Goal: Information Seeking & Learning: Understand process/instructions

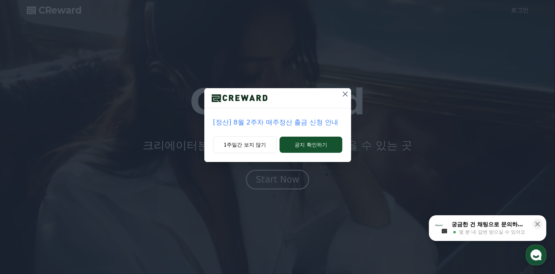
click at [347, 98] on icon at bounding box center [345, 94] width 9 height 9
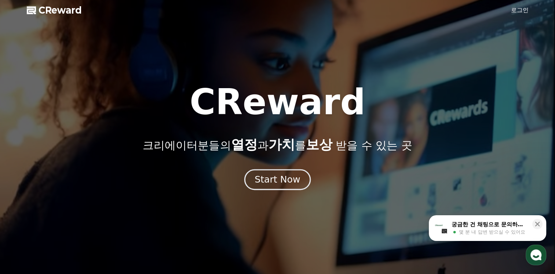
click at [286, 189] on button "Start Now" at bounding box center [277, 179] width 66 height 21
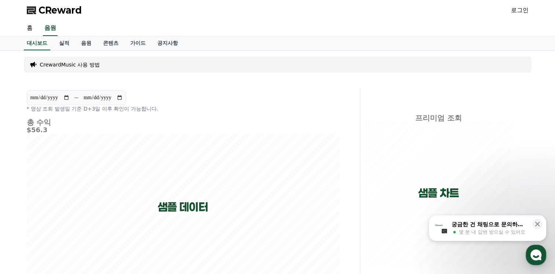
click at [514, 12] on link "로그인" at bounding box center [520, 10] width 18 height 9
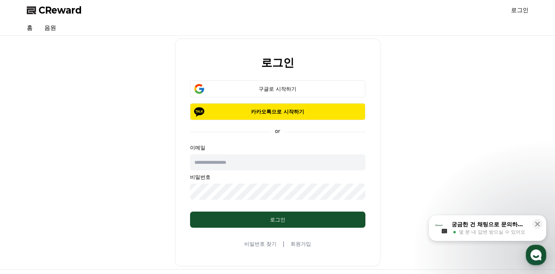
click at [297, 159] on input "text" at bounding box center [277, 162] width 175 height 16
type input "**********"
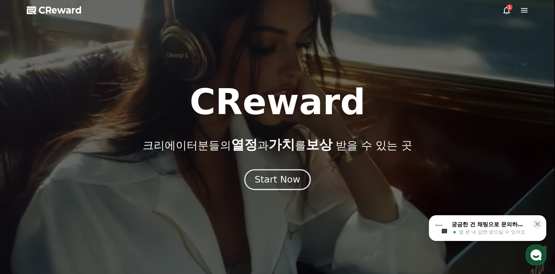
click at [279, 178] on div "Start Now" at bounding box center [278, 179] width 46 height 12
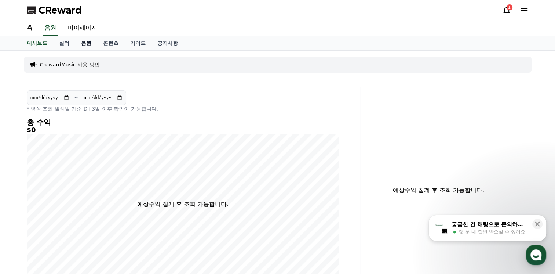
click at [87, 44] on link "음원" at bounding box center [86, 43] width 22 height 14
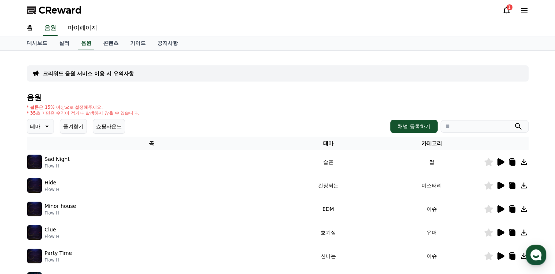
click at [40, 128] on p "테마" at bounding box center [35, 126] width 10 height 10
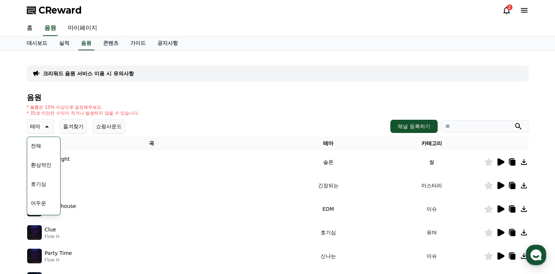
click at [38, 184] on button "호기심" at bounding box center [38, 184] width 21 height 16
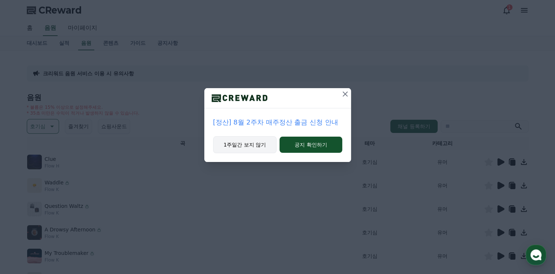
click at [263, 149] on button "1주일간 보지 않기" at bounding box center [245, 144] width 64 height 17
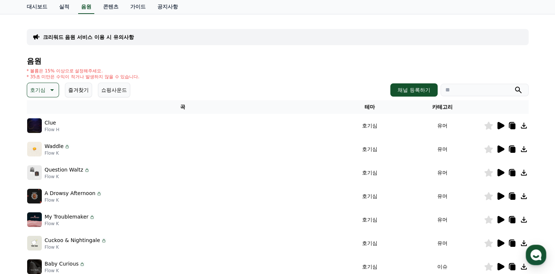
scroll to position [37, 0]
click at [66, 146] on icon at bounding box center [67, 146] width 3 height 2
click at [499, 128] on icon at bounding box center [500, 125] width 9 height 9
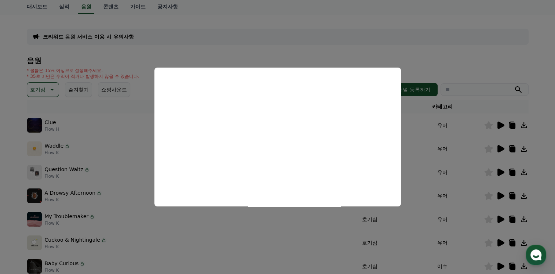
click at [209, 224] on button "close modal" at bounding box center [277, 137] width 555 height 274
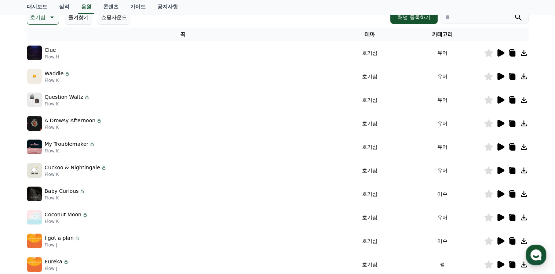
scroll to position [147, 0]
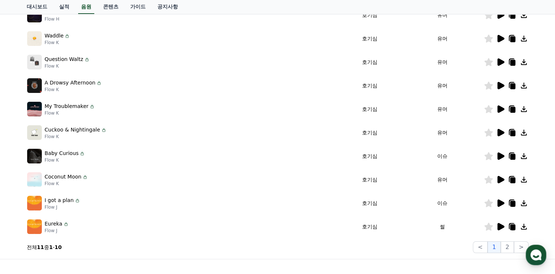
click at [65, 224] on icon at bounding box center [66, 224] width 3 height 2
click at [63, 224] on icon at bounding box center [66, 224] width 6 height 6
click at [64, 224] on icon at bounding box center [66, 224] width 6 height 6
click at [502, 225] on icon at bounding box center [501, 226] width 7 height 7
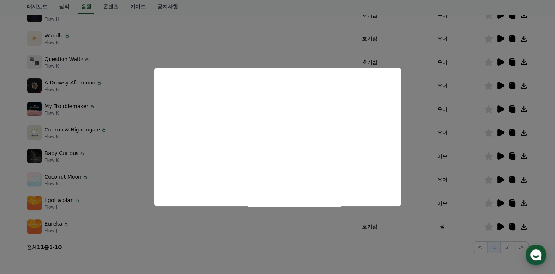
click at [121, 167] on button "close modal" at bounding box center [277, 137] width 555 height 274
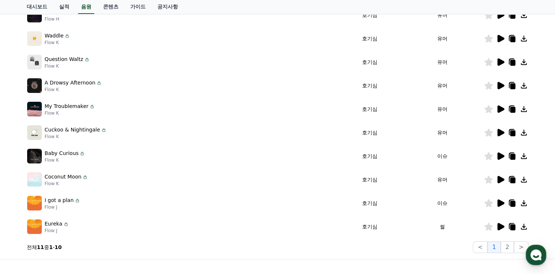
click at [499, 183] on icon at bounding box center [500, 179] width 9 height 9
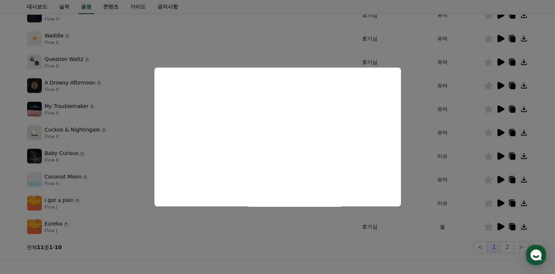
click at [421, 171] on button "close modal" at bounding box center [277, 137] width 555 height 274
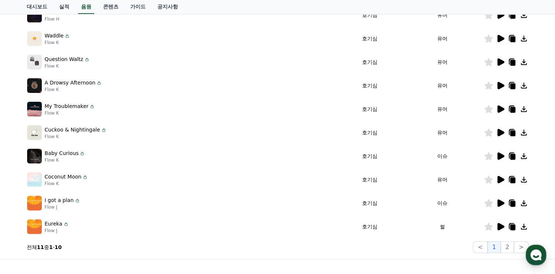
click at [528, 180] on icon at bounding box center [524, 179] width 9 height 9
click at [523, 181] on icon at bounding box center [524, 179] width 9 height 9
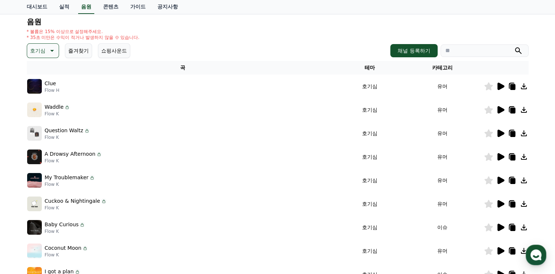
scroll to position [0, 0]
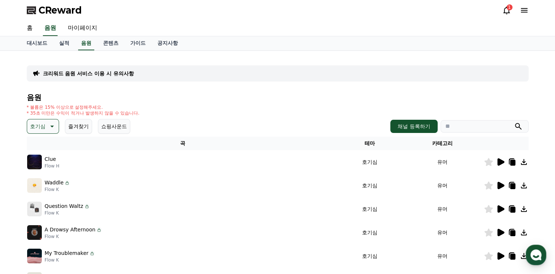
click at [165, 77] on div "크리워드 음원 서비스 이용 시 유의사항" at bounding box center [278, 73] width 502 height 16
click at [85, 74] on p "크리워드 음원 서비스 이용 시 유의사항" at bounding box center [88, 73] width 91 height 7
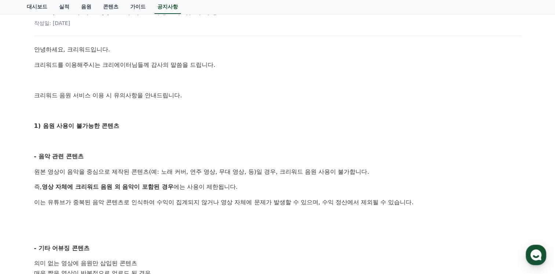
scroll to position [110, 0]
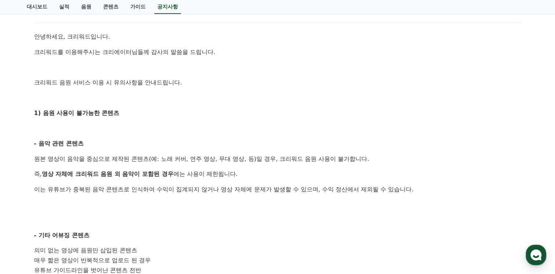
drag, startPoint x: 58, startPoint y: 153, endPoint x: 231, endPoint y: 189, distance: 177.0
click at [231, 189] on div "안녕하세요, 크리워드입니다. 크리워드를 이용해주시는 크리에이터님들께 감사의 말씀을 드립니다. 크리워드 음원 서비스 이용 시 유의사항을 안내드립…" at bounding box center [277, 275] width 487 height 487
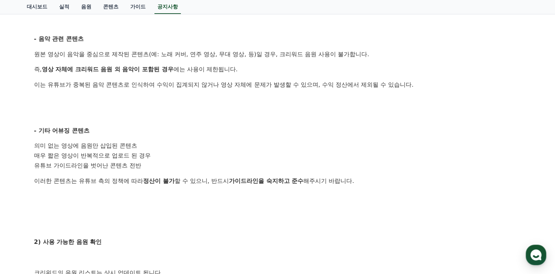
scroll to position [220, 0]
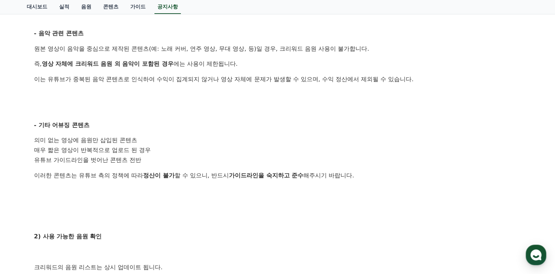
drag, startPoint x: 59, startPoint y: 143, endPoint x: 195, endPoint y: 179, distance: 141.2
click at [195, 179] on div "안녕하세요, 크리워드입니다. 크리워드를 이용해주시는 크리에이터님들께 감사의 말씀을 드립니다. 크리워드 음원 서비스 이용 시 유의사항을 안내드립…" at bounding box center [277, 165] width 487 height 487
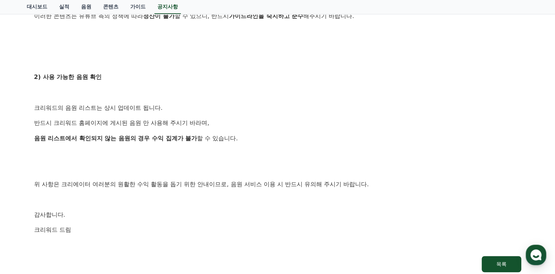
scroll to position [367, 0]
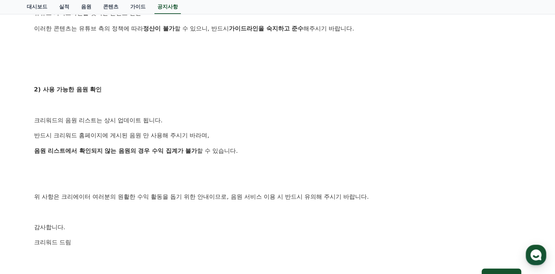
drag, startPoint x: 57, startPoint y: 117, endPoint x: 190, endPoint y: 157, distance: 138.9
click at [190, 157] on div "안녕하세요, 크리워드입니다. 크리워드를 이용해주시는 크리에이터님들께 감사의 말씀을 드립니다. 크리워드 음원 서비스 이용 시 유의사항을 안내드립…" at bounding box center [277, 18] width 487 height 487
drag, startPoint x: 190, startPoint y: 157, endPoint x: 166, endPoint y: 182, distance: 34.5
click at [166, 183] on p at bounding box center [277, 182] width 487 height 10
drag, startPoint x: 62, startPoint y: 191, endPoint x: 270, endPoint y: 200, distance: 208.3
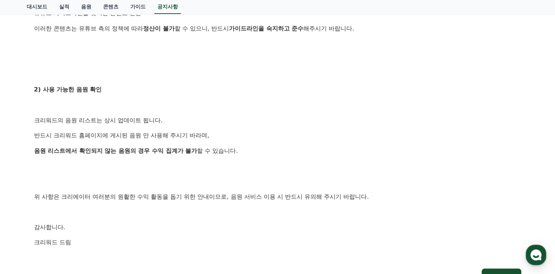
click at [270, 200] on div "안녕하세요, 크리워드입니다. 크리워드를 이용해주시는 크리에이터님들께 감사의 말씀을 드립니다. 크리워드 음원 서비스 이용 시 유의사항을 안내드립…" at bounding box center [277, 18] width 487 height 487
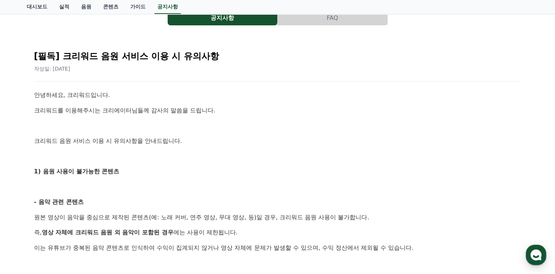
scroll to position [0, 0]
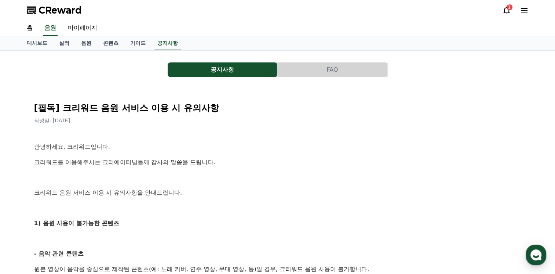
click at [327, 75] on button "FAQ" at bounding box center [333, 69] width 110 height 15
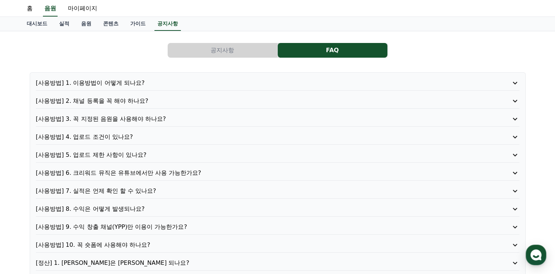
scroll to position [37, 0]
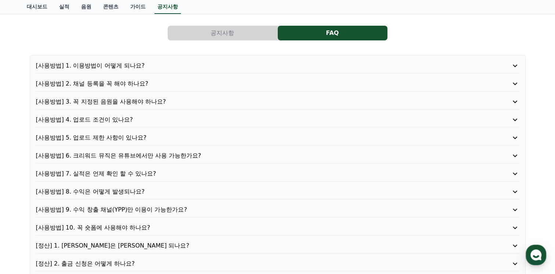
click at [173, 155] on p "[사용방법] 6. 크리워드 뮤직은 유튜브에서만 사용 가능한가요?" at bounding box center [258, 155] width 445 height 9
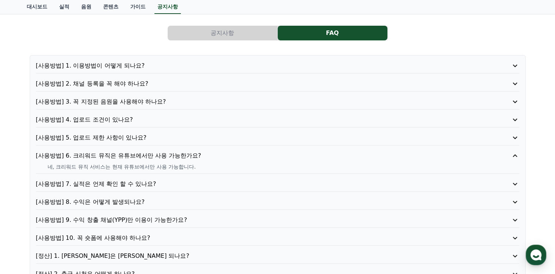
scroll to position [0, 0]
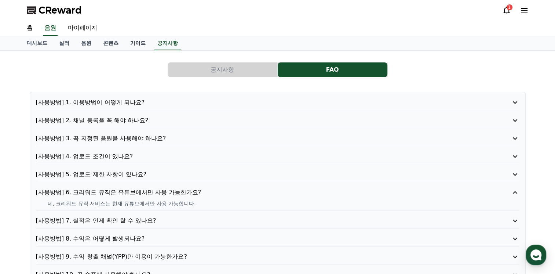
click at [139, 46] on link "가이드" at bounding box center [137, 43] width 27 height 14
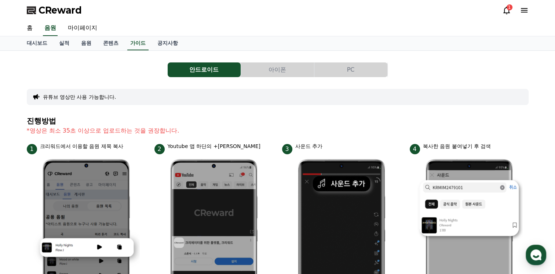
click at [347, 67] on button "PC" at bounding box center [351, 69] width 73 height 15
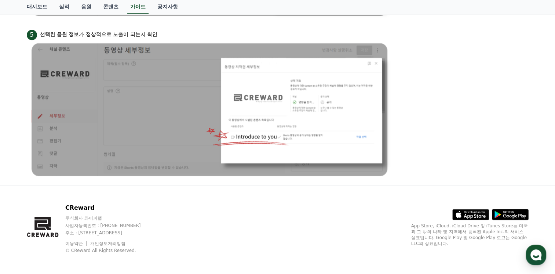
scroll to position [733, 0]
